Goal: Check status: Check status

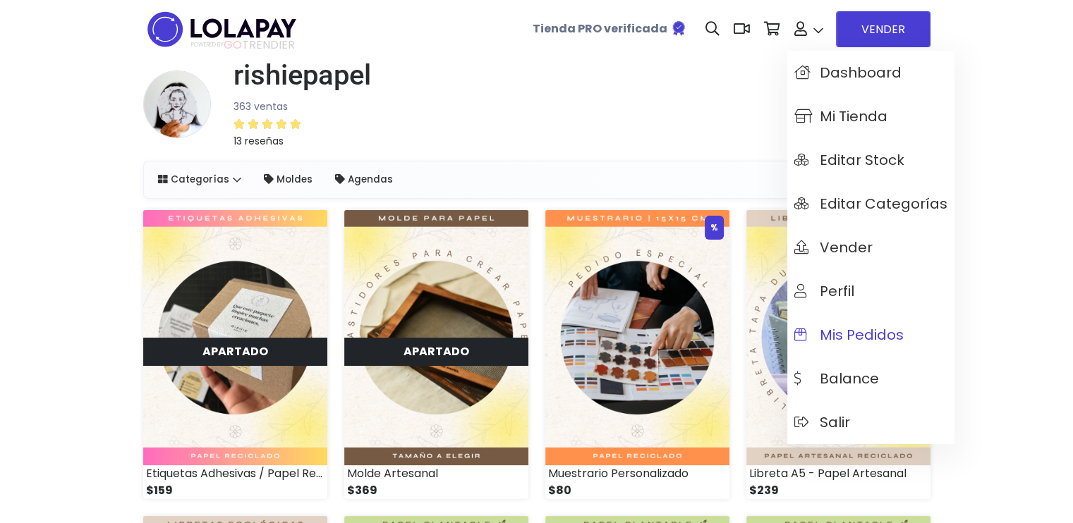
click at [861, 327] on span "Mis pedidos" at bounding box center [848, 335] width 109 height 16
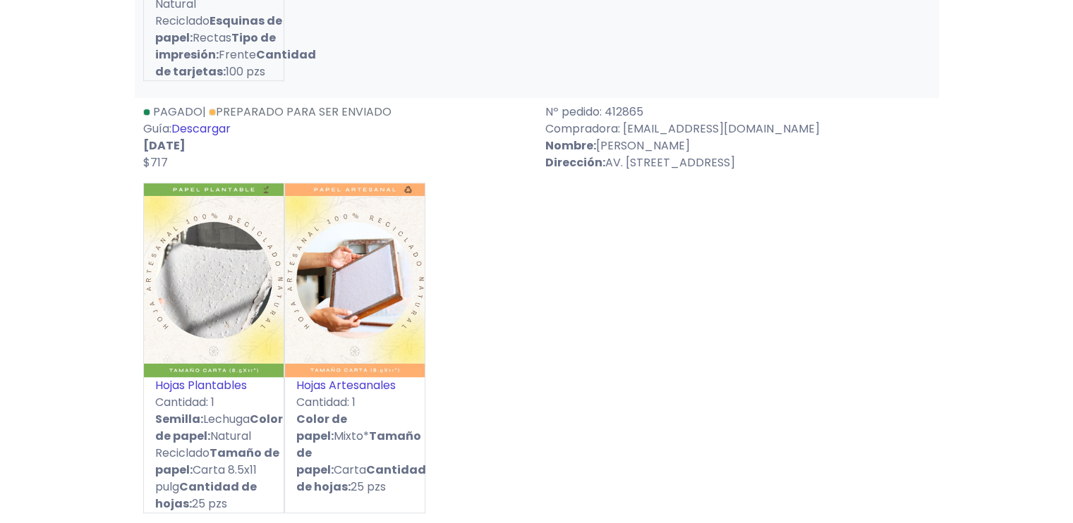
scroll to position [1129, 0]
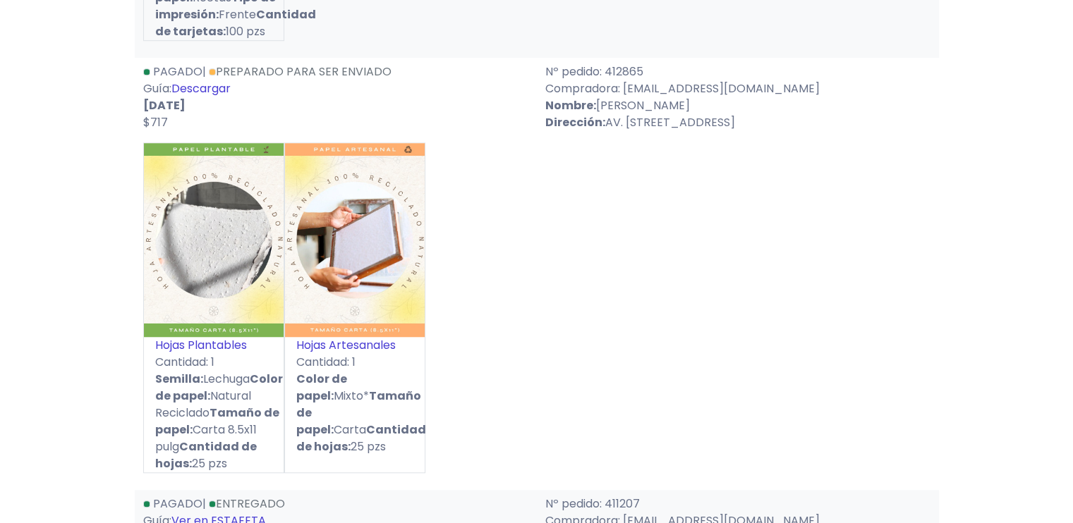
click at [194, 80] on link "Descargar" at bounding box center [200, 88] width 59 height 16
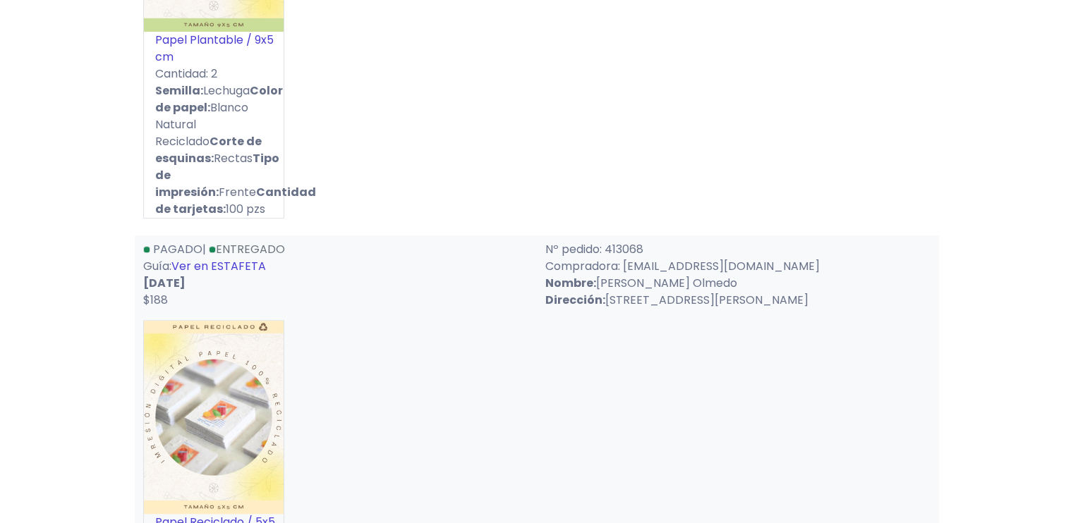
scroll to position [0, 0]
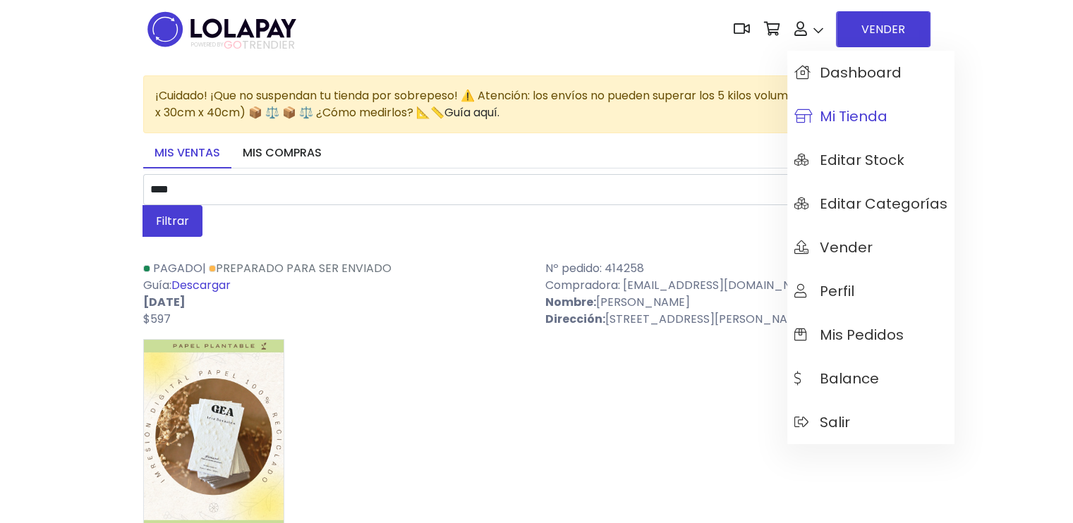
click at [841, 111] on span "Mi tienda" at bounding box center [840, 117] width 93 height 16
